Goal: Task Accomplishment & Management: Use online tool/utility

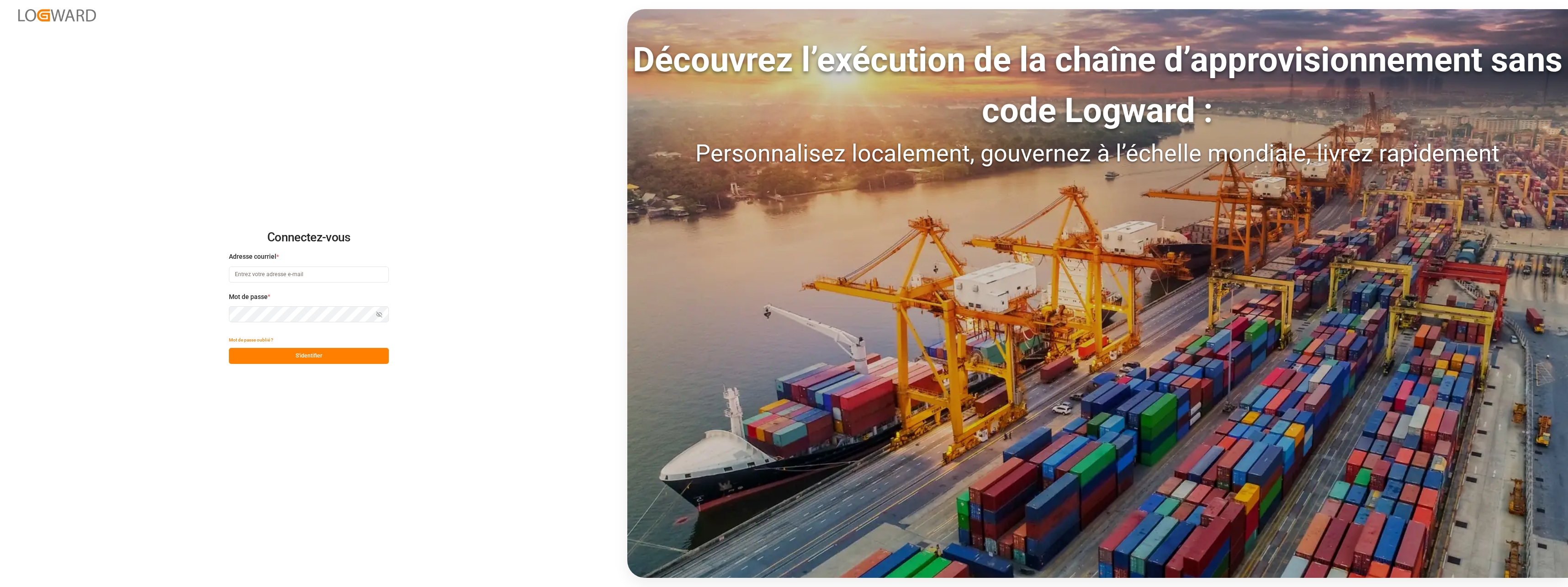
type input "[EMAIL_ADDRESS][DOMAIN_NAME]"
click at [303, 356] on button "S'identifier" at bounding box center [309, 356] width 160 height 16
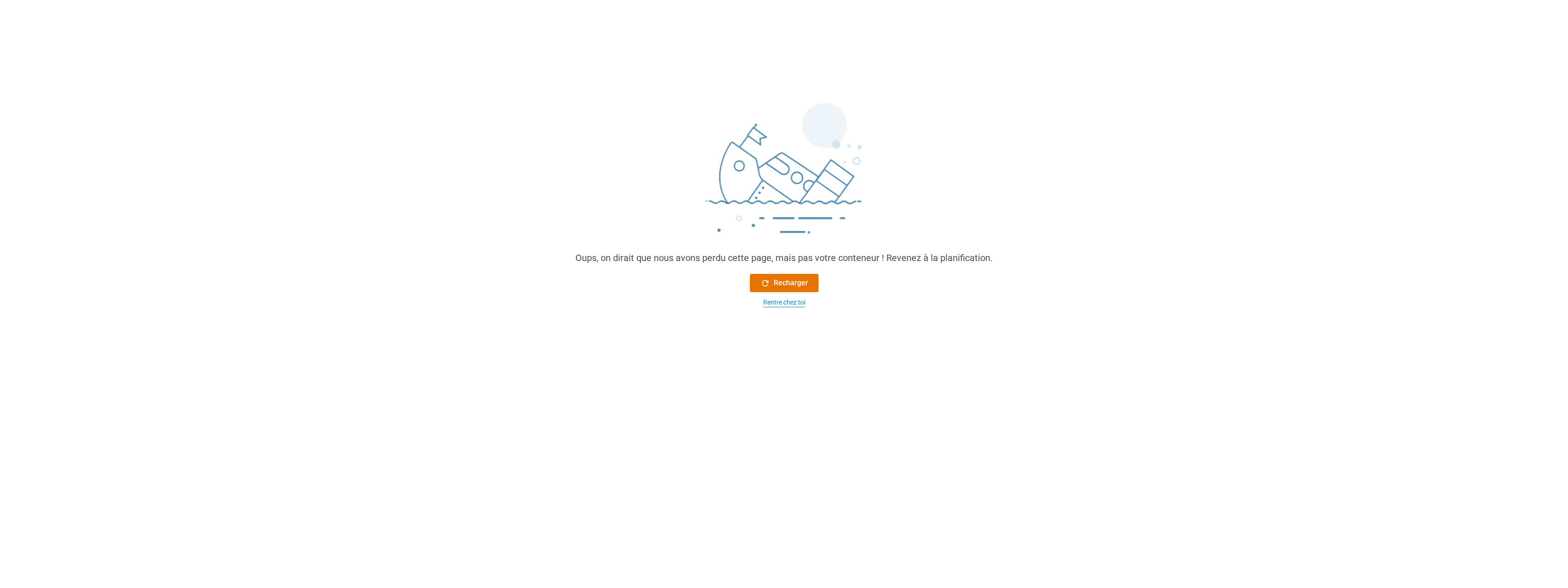
click at [788, 302] on div "Rentre chez toi" at bounding box center [784, 303] width 42 height 10
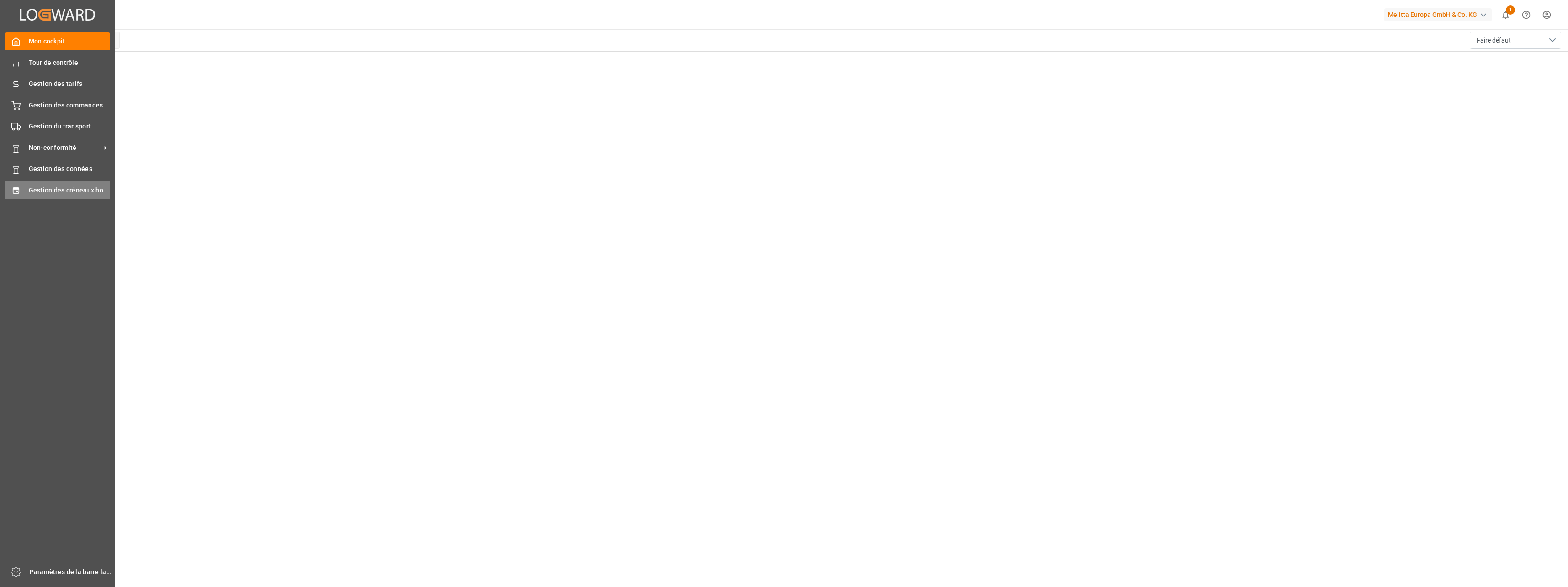
click at [52, 186] on span "Gestion des créneaux horaires" at bounding box center [69, 191] width 82 height 10
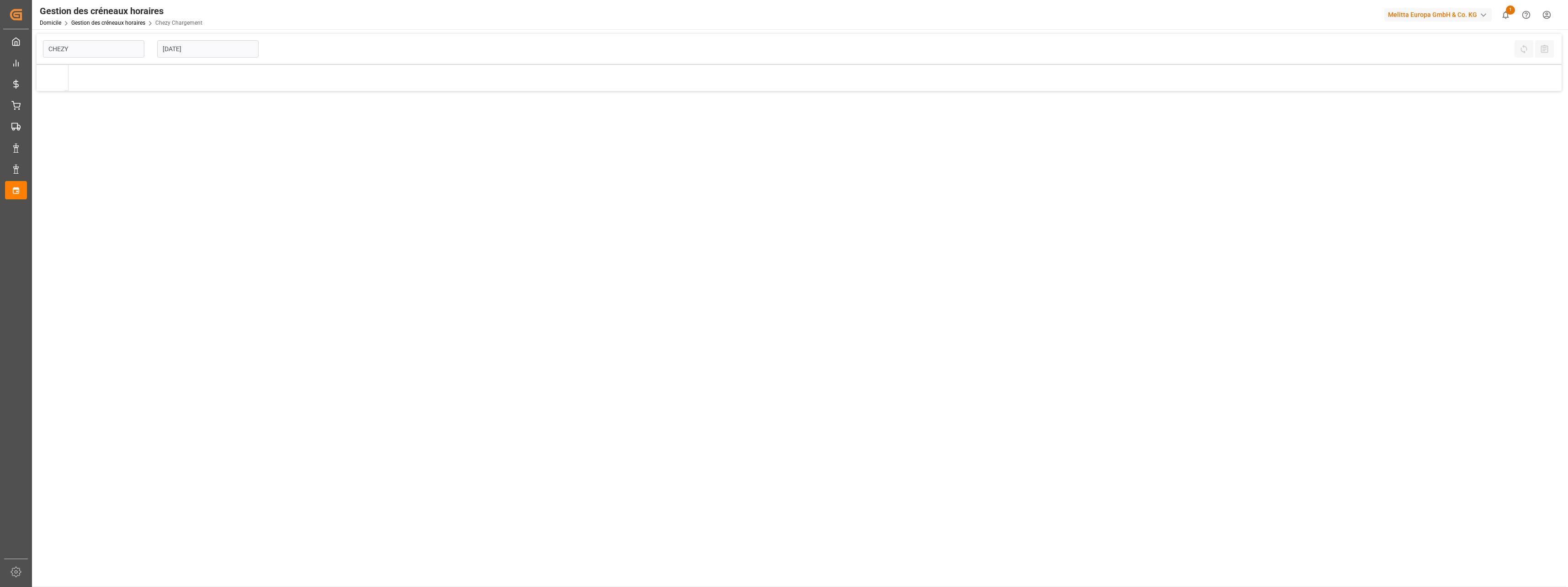
type input "Chezy Loading"
